Goal: Feedback & Contribution: Contribute content

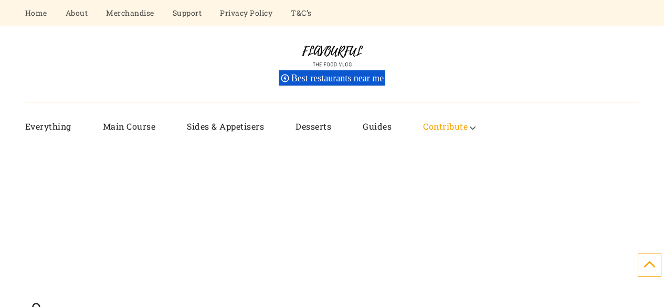
scroll to position [159, 0]
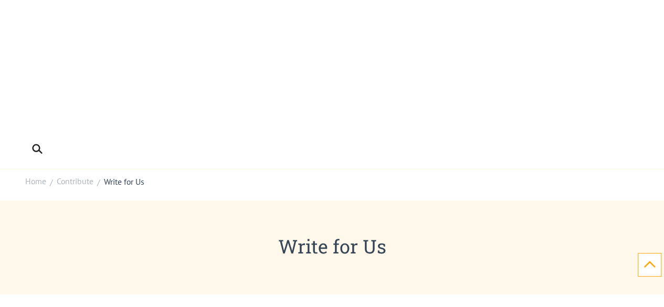
drag, startPoint x: 162, startPoint y: 168, endPoint x: 308, endPoint y: 213, distance: 153.2
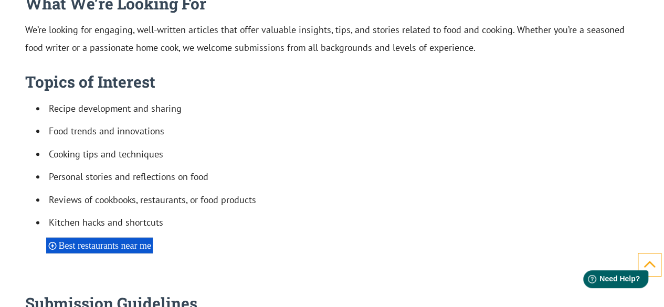
scroll to position [0, 0]
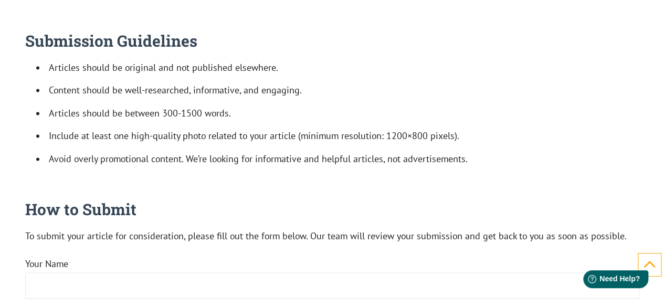
drag, startPoint x: 130, startPoint y: 152, endPoint x: 244, endPoint y: 170, distance: 115.4
click at [202, 170] on div "Are you a passionate food enthusiast with a knack for writing? Do you have a un…" at bounding box center [332, 211] width 614 height 1061
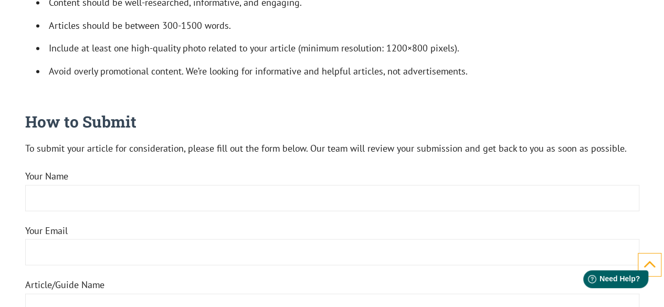
click at [174, 156] on p "To submit your article for consideration, please fill out the form below. Our t…" at bounding box center [332, 147] width 614 height 17
drag, startPoint x: 145, startPoint y: 152, endPoint x: 361, endPoint y: 152, distance: 216.1
click at [298, 152] on p "To submit your article for consideration, please fill out the form below. Our t…" at bounding box center [332, 147] width 614 height 17
click at [370, 152] on p "To submit your article for consideration, please fill out the form below. Our t…" at bounding box center [332, 147] width 614 height 17
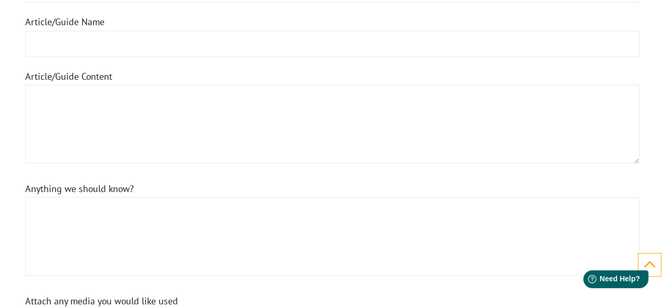
scroll to position [1241, 0]
